Goal: Information Seeking & Learning: Learn about a topic

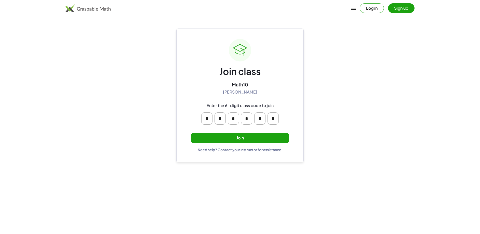
click at [240, 135] on button "Join" at bounding box center [240, 138] width 98 height 10
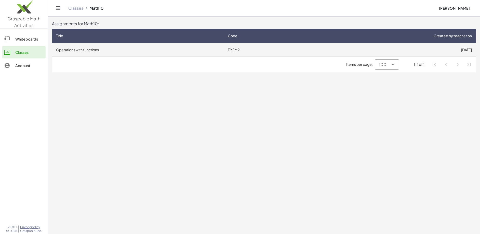
click at [147, 49] on td "Operations with functions" at bounding box center [138, 49] width 172 height 13
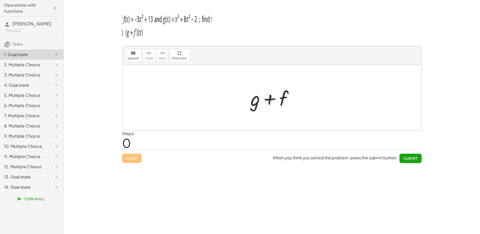
click at [33, 88] on div "4. Goal state" at bounding box center [24, 85] width 41 height 6
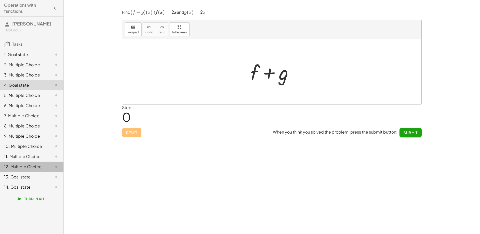
click at [34, 168] on div "12. Multiple Choice" at bounding box center [24, 167] width 41 height 6
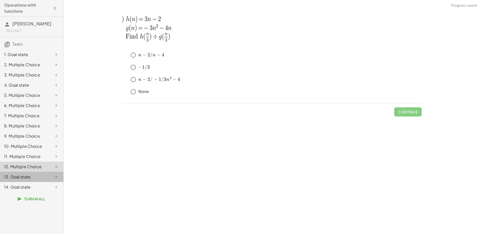
click at [33, 176] on div "13. Goal state" at bounding box center [24, 177] width 41 height 6
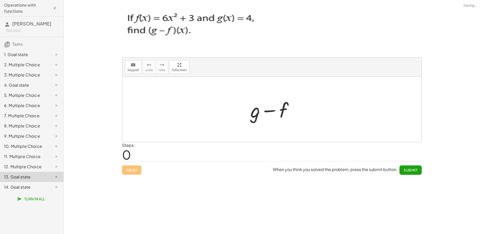
click at [31, 183] on div "14. Goal state" at bounding box center [31, 187] width 63 height 10
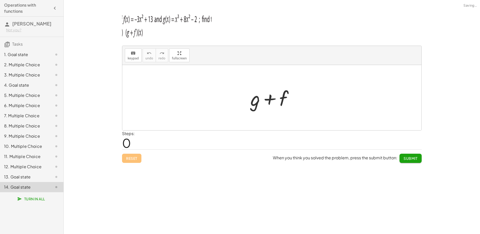
click at [31, 174] on div "13. Goal state" at bounding box center [24, 177] width 41 height 6
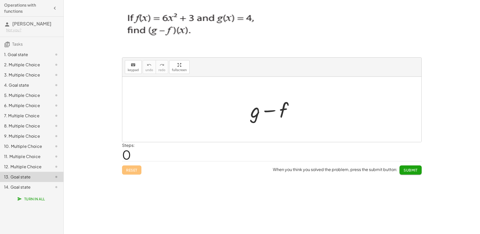
click at [274, 116] on div at bounding box center [274, 109] width 52 height 26
click at [123, 155] on span "0" at bounding box center [126, 155] width 9 height 16
click at [132, 156] on div "Steps: 0" at bounding box center [128, 151] width 13 height 19
click at [128, 155] on span "0" at bounding box center [126, 155] width 9 height 16
click at [37, 68] on div "2. Multiple Choice" at bounding box center [24, 65] width 41 height 6
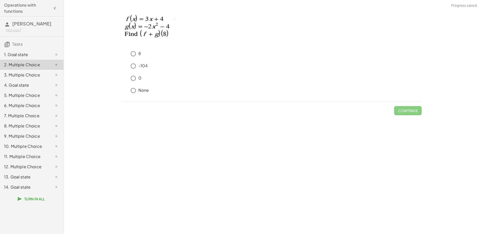
click at [47, 76] on div at bounding box center [52, 75] width 14 height 6
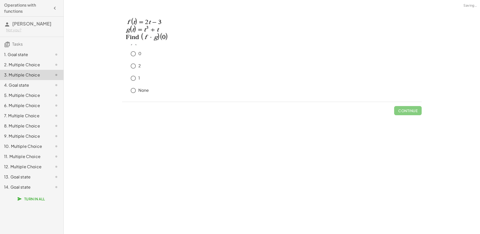
click at [45, 84] on div at bounding box center [52, 85] width 14 height 6
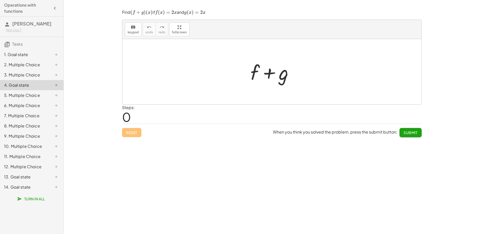
click at [28, 164] on div "12. Multiple Choice" at bounding box center [24, 167] width 41 height 6
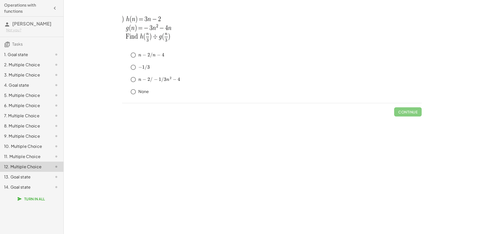
click at [21, 172] on div "11. Multiple Choice" at bounding box center [31, 177] width 63 height 10
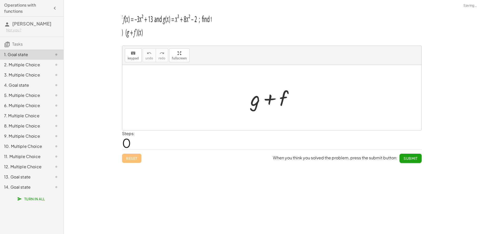
click at [47, 66] on div at bounding box center [52, 65] width 14 height 6
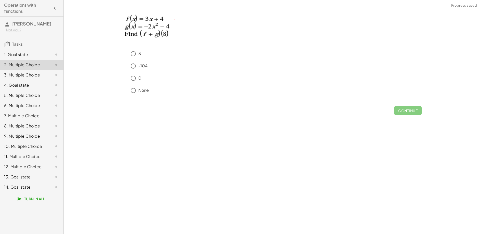
click at [41, 90] on div "3. Multiple Choice" at bounding box center [31, 95] width 63 height 10
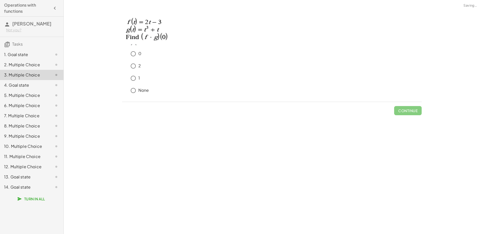
click at [24, 184] on div "14. Goal state" at bounding box center [31, 187] width 63 height 10
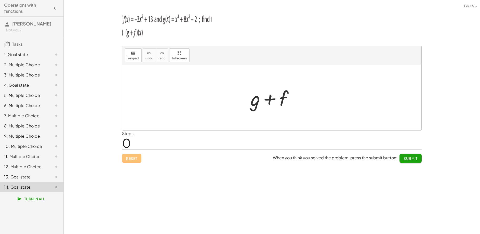
click at [22, 172] on div "13. Goal state" at bounding box center [31, 177] width 63 height 10
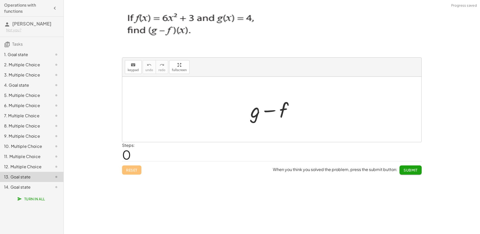
click at [25, 159] on div "11. Multiple Choice" at bounding box center [24, 156] width 41 height 6
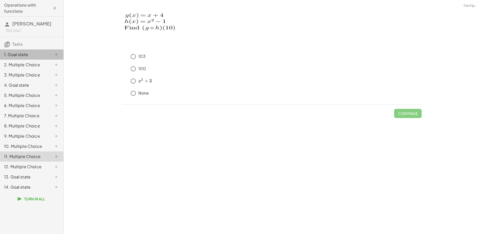
click at [27, 54] on div "1. Goal state" at bounding box center [24, 54] width 41 height 6
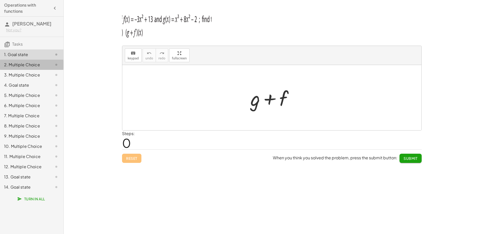
click at [33, 66] on div "2. Multiple Choice" at bounding box center [24, 65] width 41 height 6
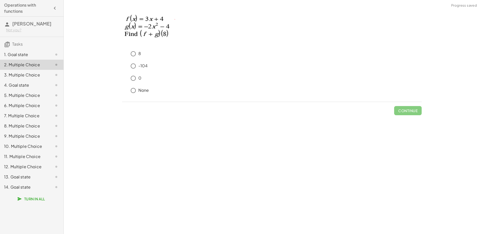
click at [33, 73] on div "3. Multiple Choice" at bounding box center [24, 75] width 41 height 6
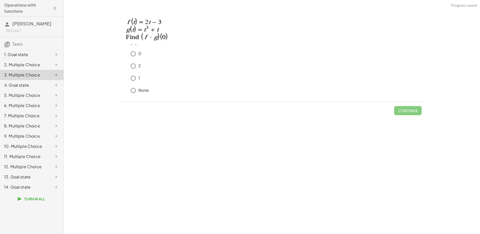
click at [29, 83] on div "4. Goal state" at bounding box center [24, 85] width 41 height 6
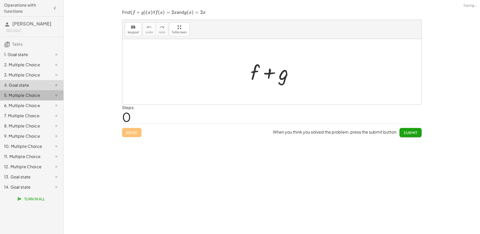
click at [19, 111] on div "5. Multiple Choice" at bounding box center [31, 116] width 63 height 10
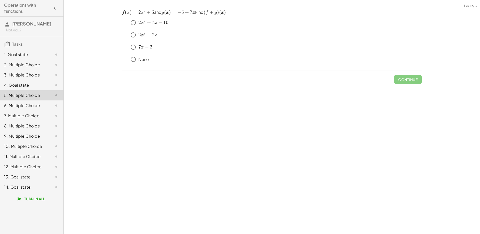
click at [13, 141] on div "8. Multiple Choice" at bounding box center [31, 146] width 63 height 10
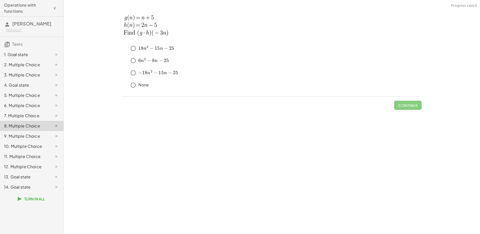
click at [19, 184] on div "14. Goal state" at bounding box center [31, 187] width 63 height 10
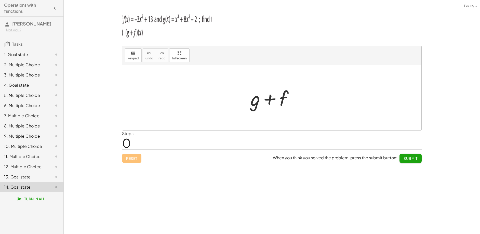
click at [19, 176] on div "13. Goal state" at bounding box center [24, 177] width 41 height 6
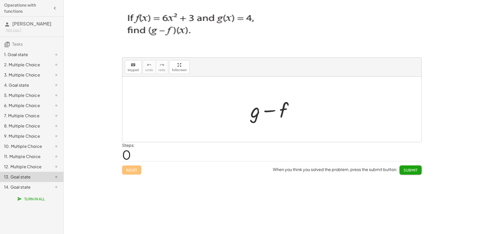
click at [11, 64] on div "2. Multiple Choice" at bounding box center [24, 65] width 41 height 6
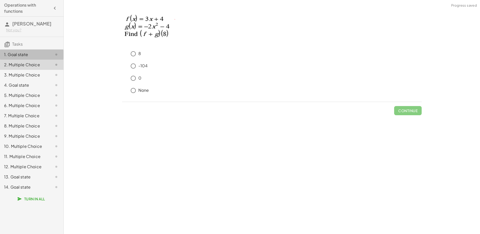
click at [18, 53] on div "1. Goal state" at bounding box center [24, 54] width 41 height 6
